Goal: Task Accomplishment & Management: Manage account settings

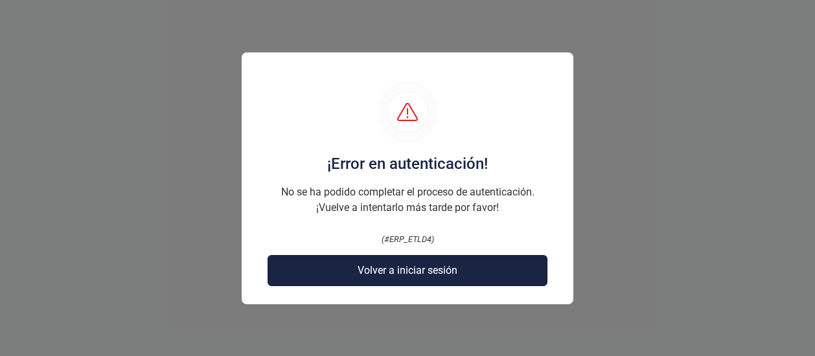
click at [415, 276] on span "Volver a iniciar sesión" at bounding box center [408, 271] width 100 height 16
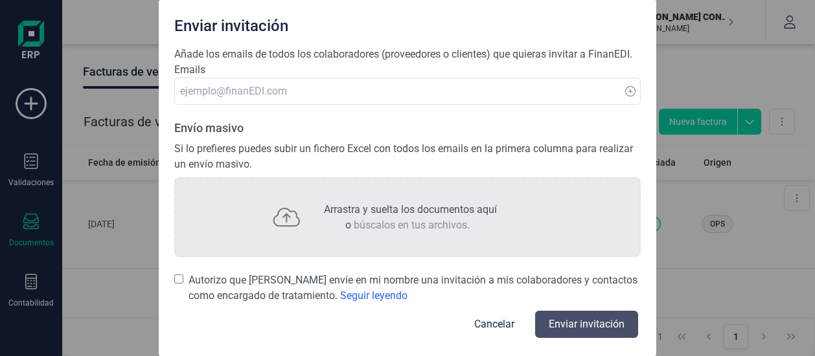
click at [689, 69] on div "Enviar invitación Añade los emails de todos los colaboradores (proveedores o cl…" at bounding box center [407, 178] width 815 height 356
click at [494, 340] on button "Cancelar" at bounding box center [494, 324] width 71 height 31
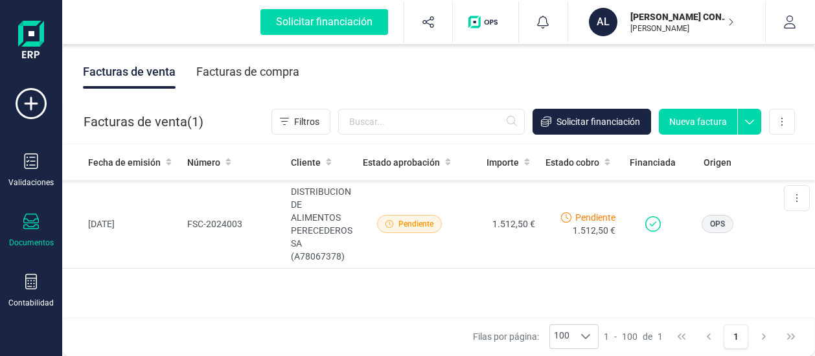
click at [484, 17] on img "button" at bounding box center [485, 22] width 34 height 13
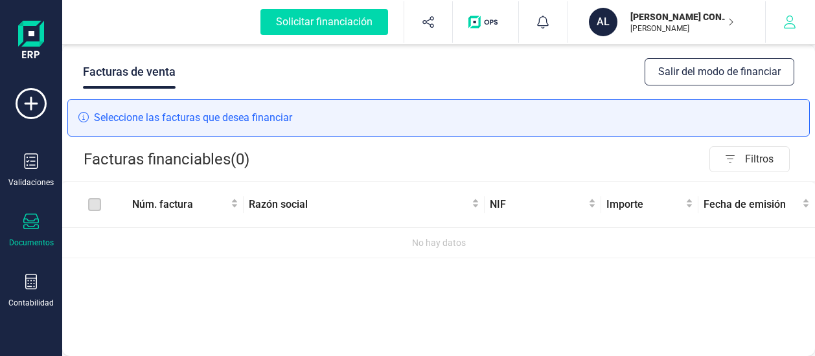
click at [799, 16] on button "button" at bounding box center [790, 21] width 49 height 41
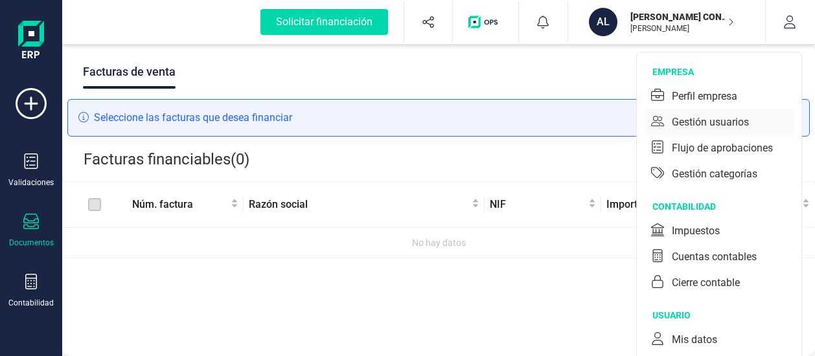
click at [700, 133] on div "Gestión usuarios" at bounding box center [719, 122] width 149 height 26
